Goal: Task Accomplishment & Management: Use online tool/utility

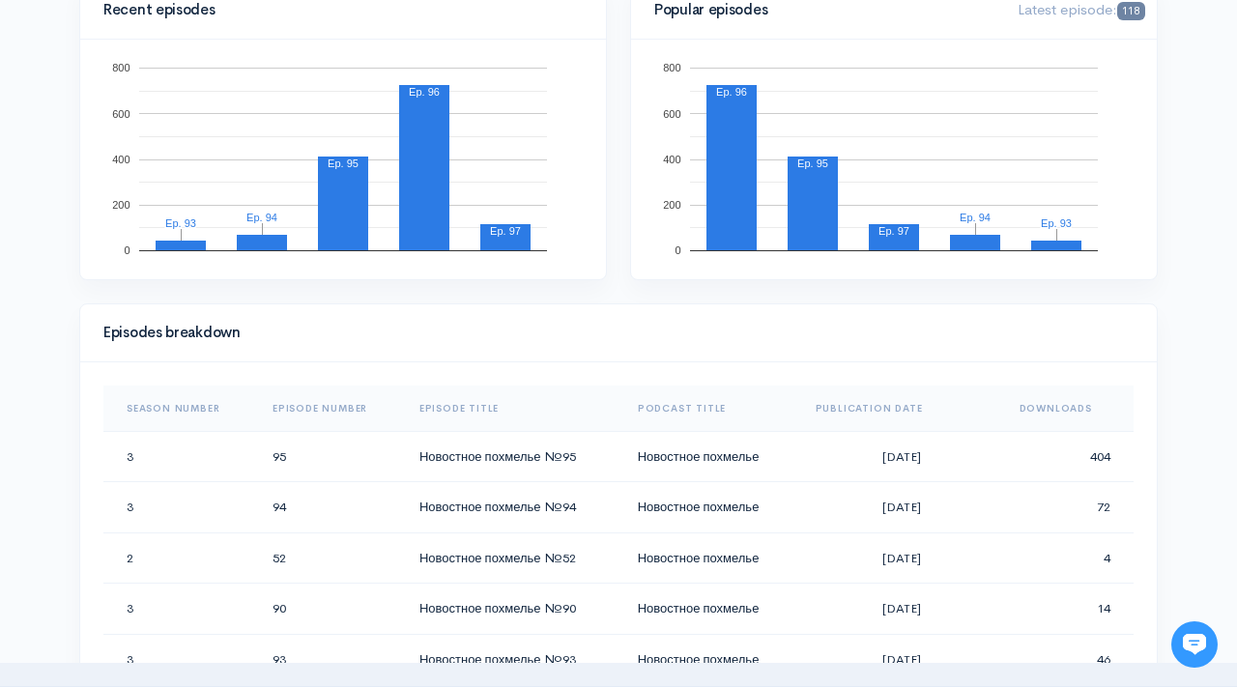
scroll to position [672, 0]
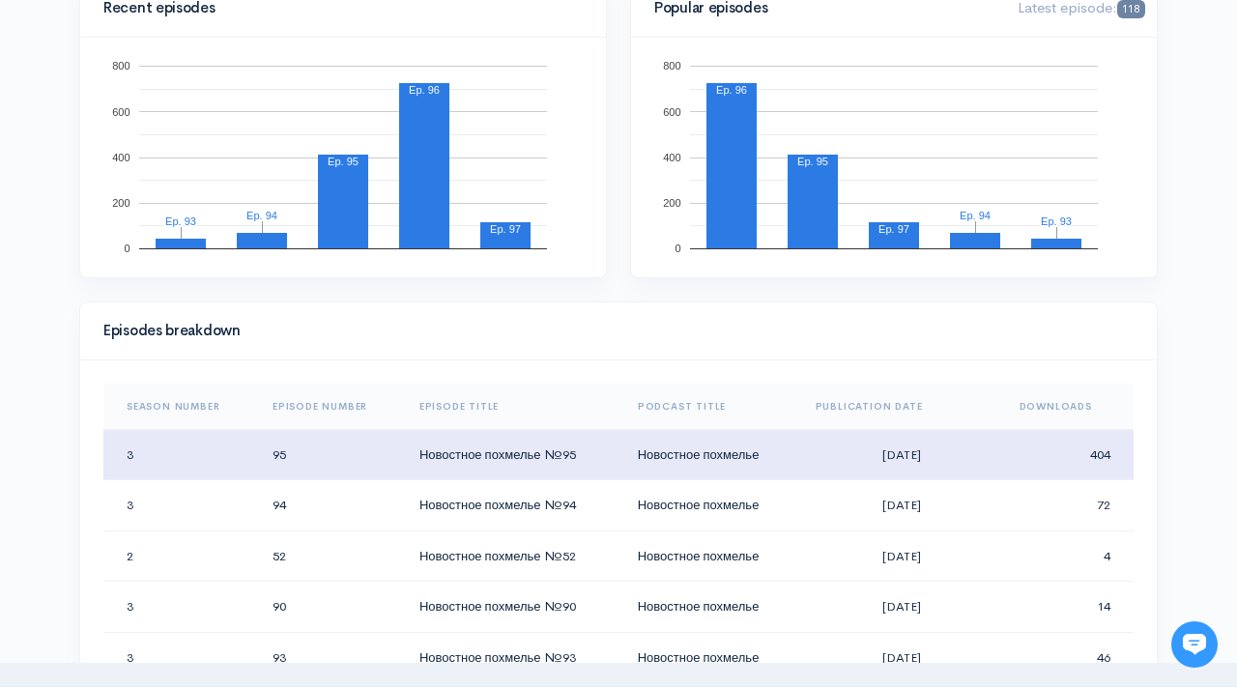
click at [776, 454] on td "Новостное похмелье" at bounding box center [711, 454] width 178 height 51
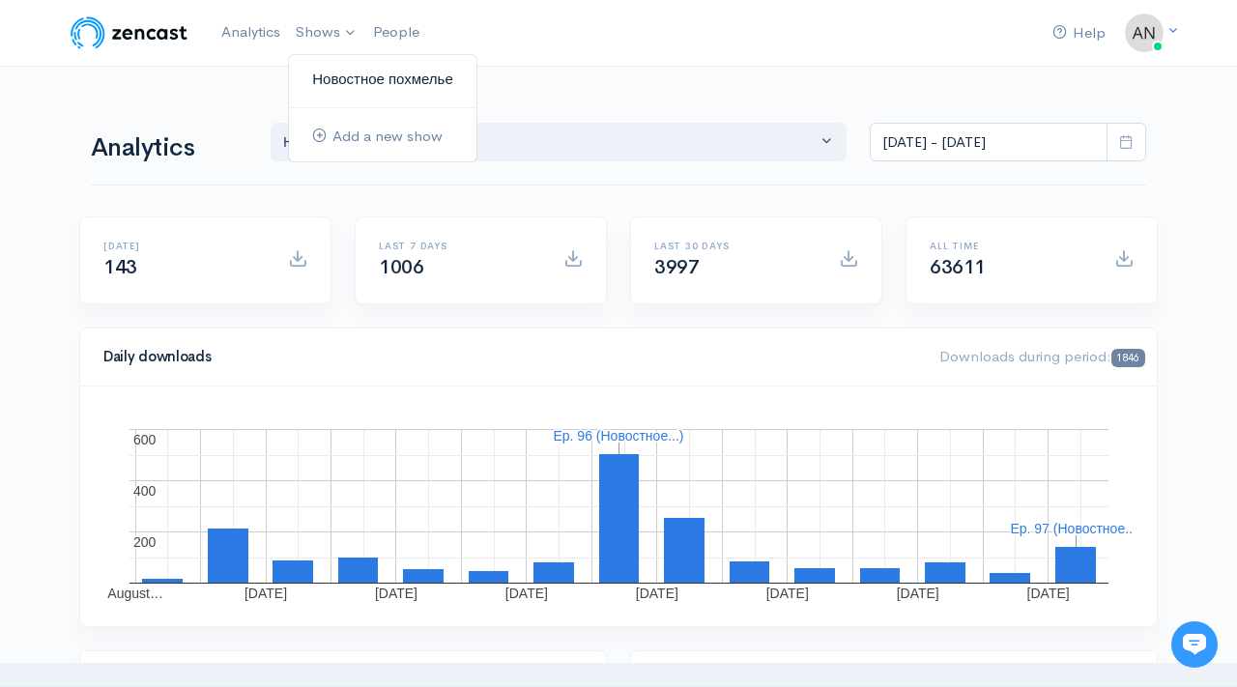
click at [342, 77] on link "Новостное похмелье" at bounding box center [382, 80] width 187 height 34
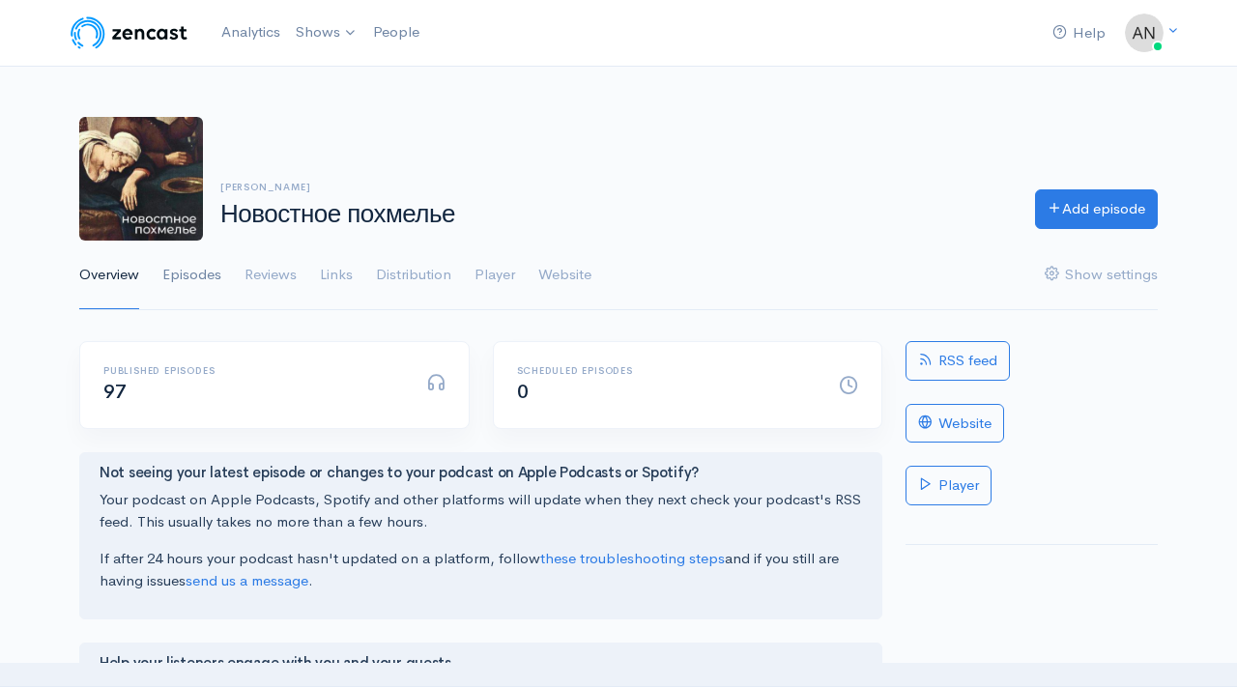
click at [208, 273] on link "Episodes" at bounding box center [191, 276] width 59 height 70
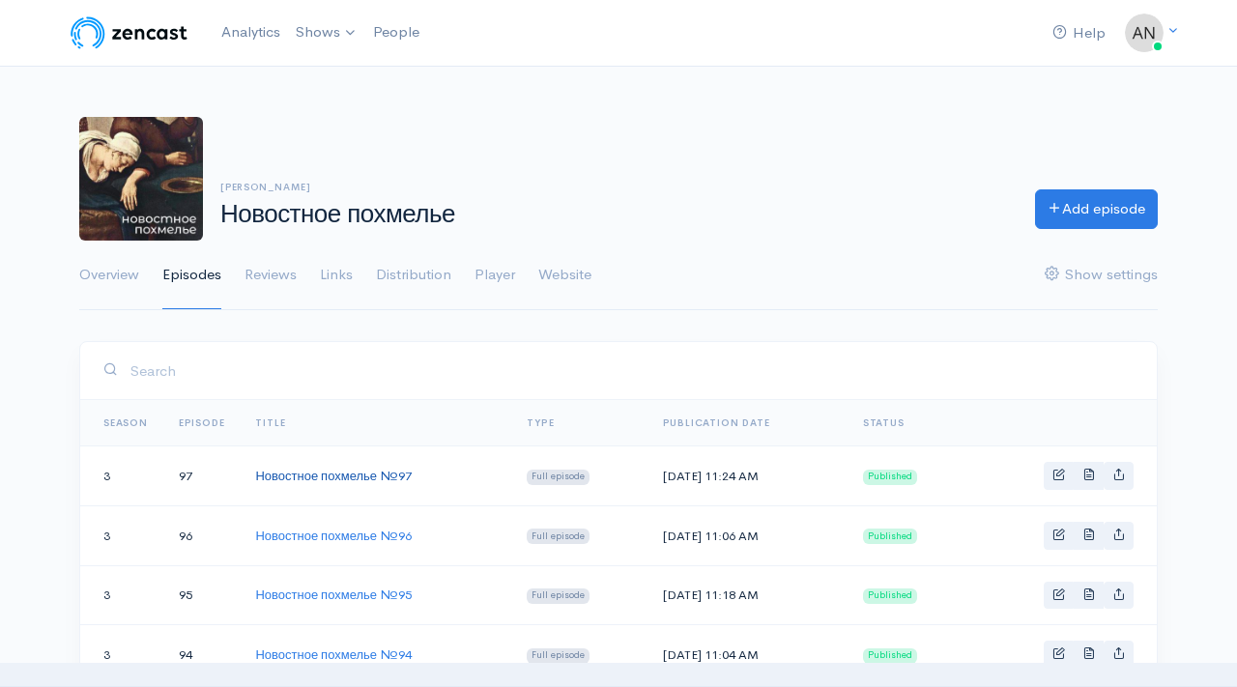
click at [401, 477] on link "Новостное похмелье №97" at bounding box center [333, 476] width 157 height 16
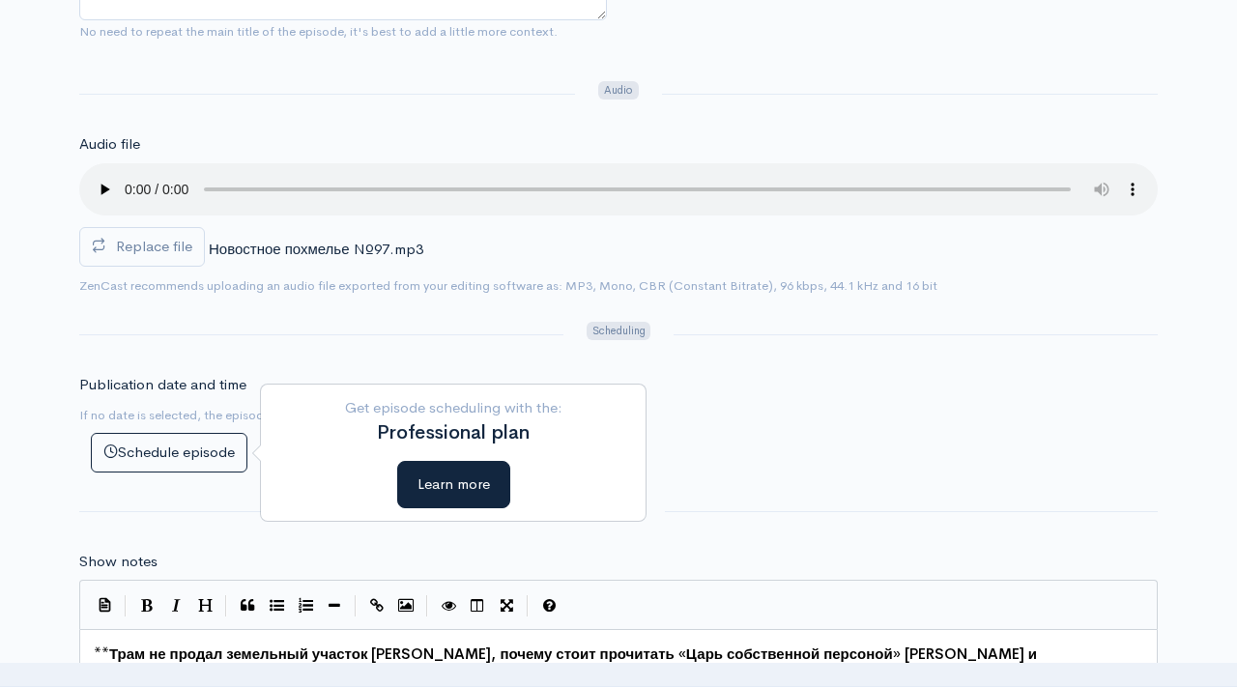
scroll to position [781, 0]
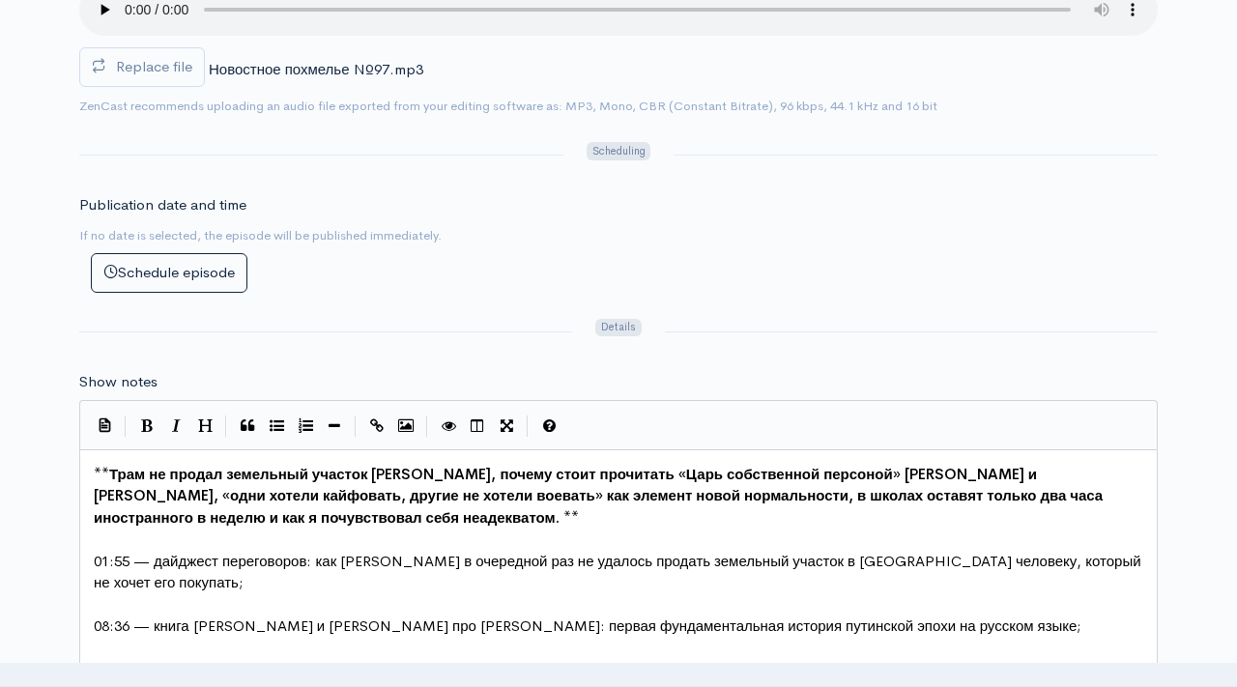
click at [138, 473] on span "Трам не продал земельный участок [PERSON_NAME], почему стоит прочитать «Царь со…" at bounding box center [600, 496] width 1013 height 62
click at [146, 472] on span "Трам не продал земельный участок [PERSON_NAME], почему стоит прочитать «Царь со…" at bounding box center [600, 496] width 1013 height 62
type textarea "g"
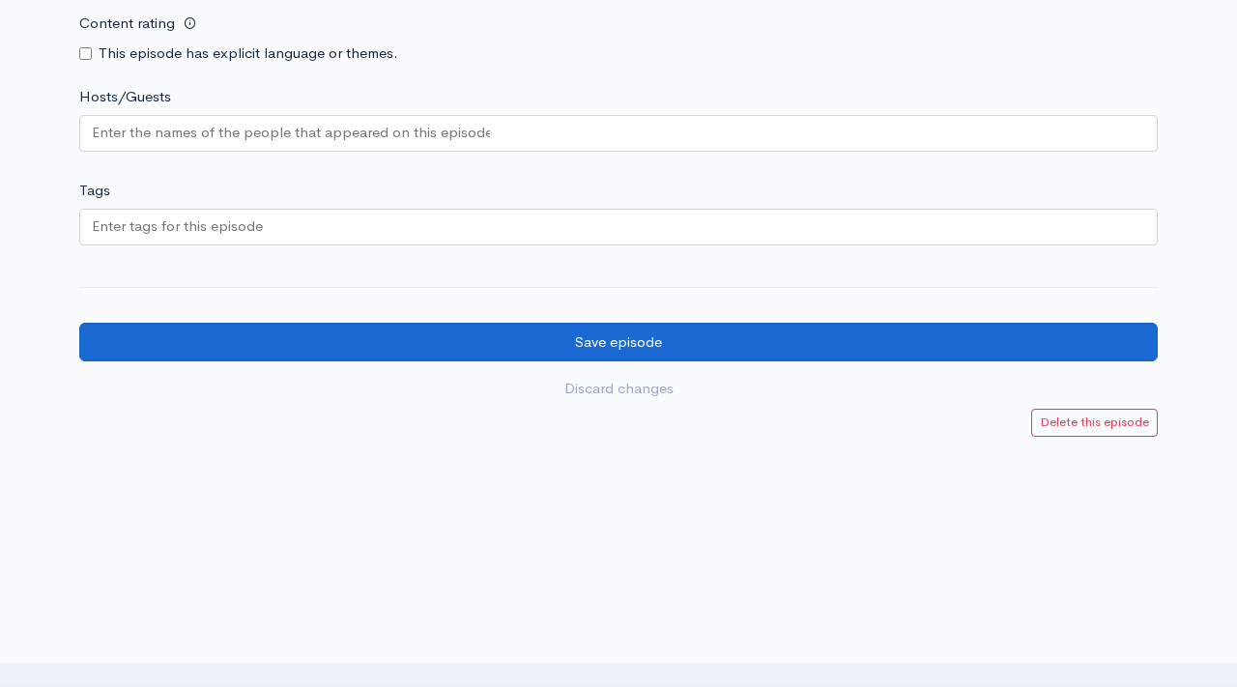
type textarea "п"
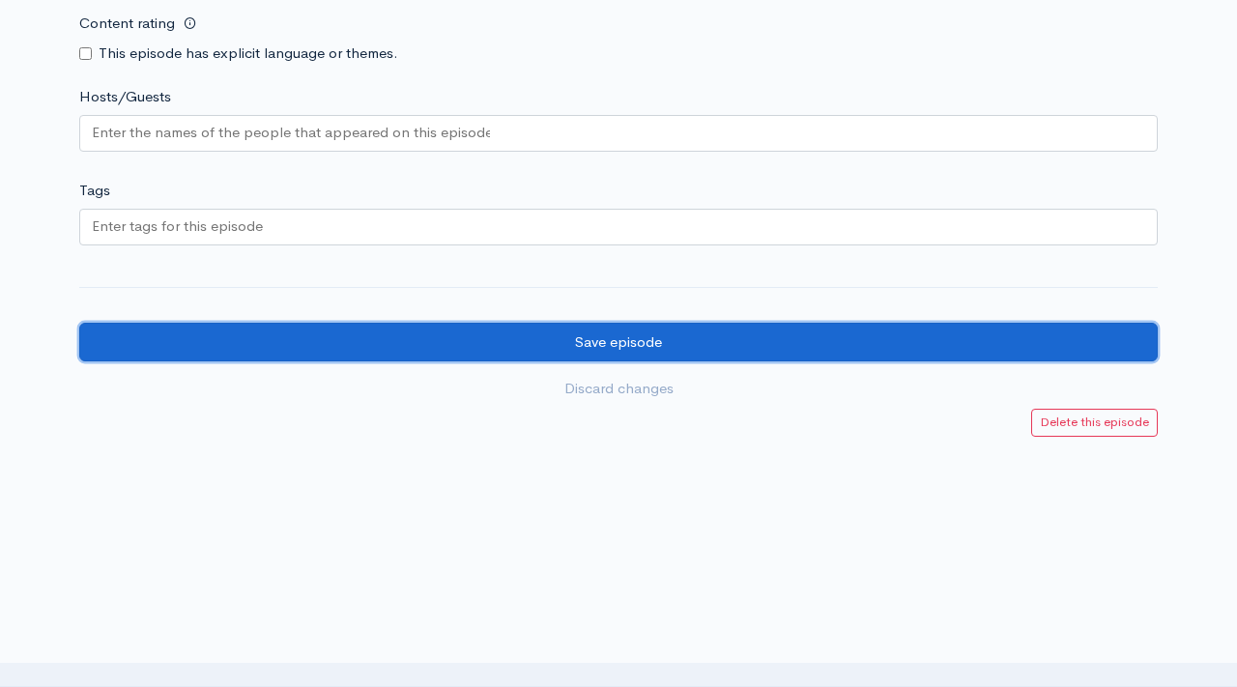
click at [818, 348] on input "Save episode" at bounding box center [618, 343] width 1078 height 40
